Goal: Find specific page/section: Find specific page/section

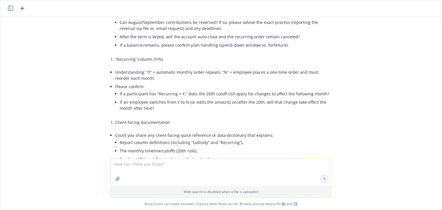
scroll to position [3500, 0]
